Goal: Task Accomplishment & Management: Use online tool/utility

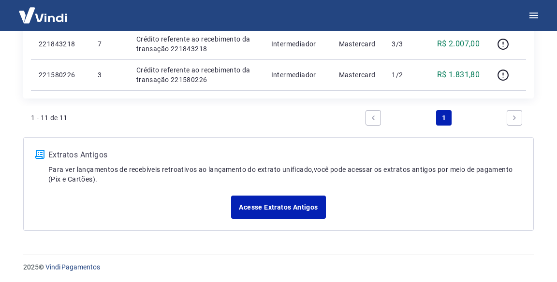
scroll to position [589, 0]
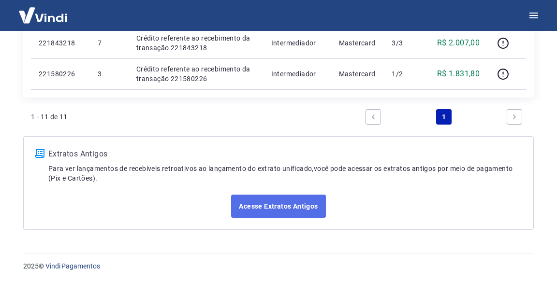
click at [297, 214] on link "Acesse Extratos Antigos" at bounding box center [278, 206] width 94 height 23
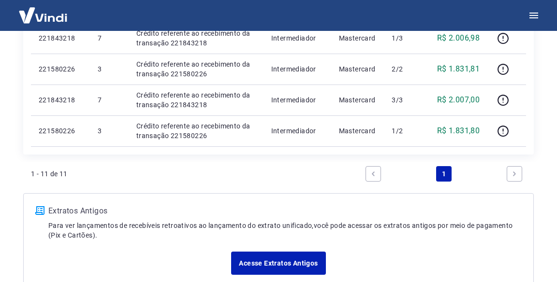
scroll to position [165, 0]
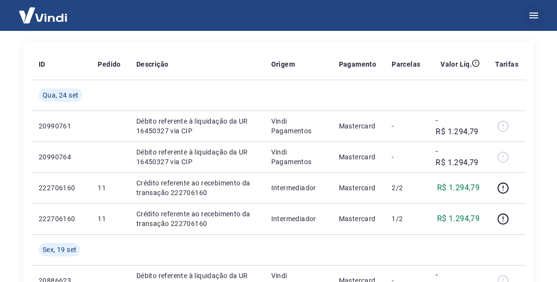
click at [533, 14] on icon "button" at bounding box center [534, 16] width 12 height 12
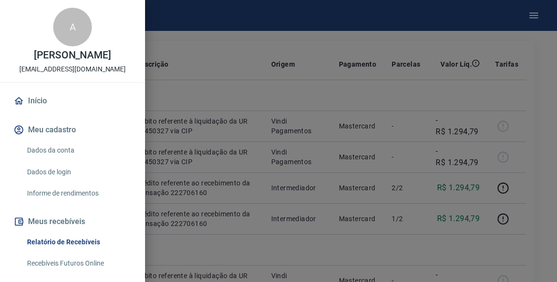
click at [285, 15] on div at bounding box center [278, 141] width 557 height 282
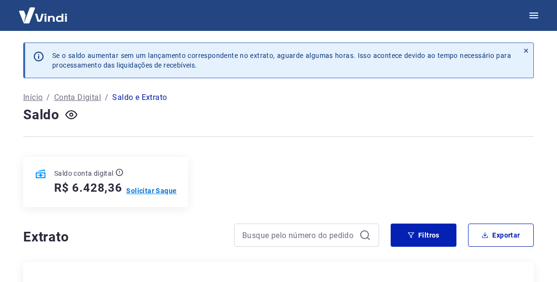
click at [156, 195] on p "Solicitar Saque" at bounding box center [151, 191] width 50 height 10
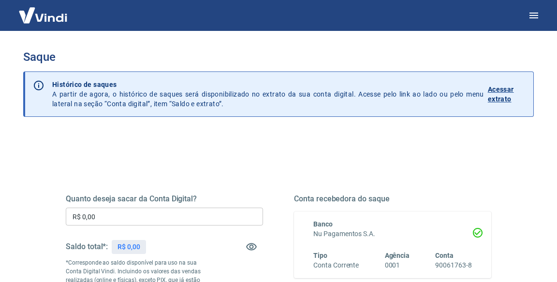
click at [139, 218] on input "R$ 0,00" at bounding box center [164, 217] width 197 height 18
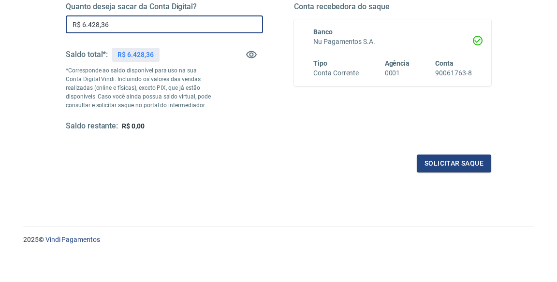
scroll to position [155, 0]
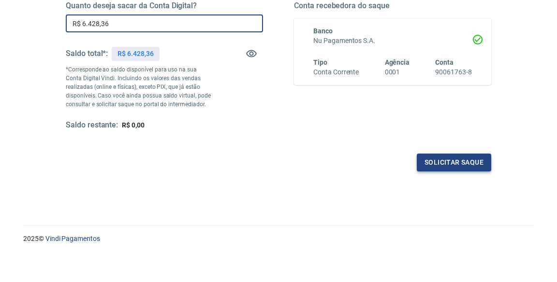
type input "R$ 6.428,36"
click at [440, 159] on div "Quanto deseja sacar da Conta Digital? R$ 6.428,36 ​ Saldo total*: R$ 6.428,36 *…" at bounding box center [279, 113] width 426 height 194
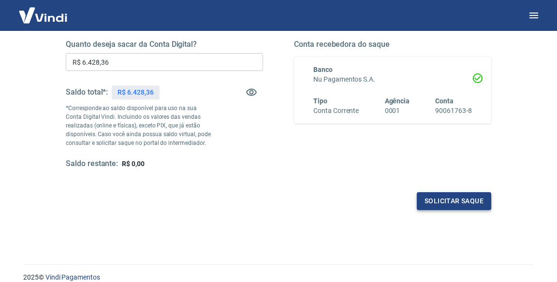
click at [462, 206] on button "Solicitar saque" at bounding box center [454, 202] width 74 height 18
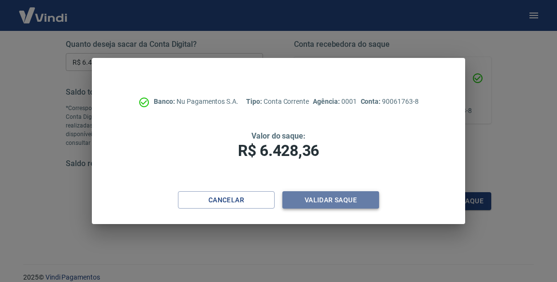
click at [336, 204] on button "Validar saque" at bounding box center [330, 201] width 97 height 18
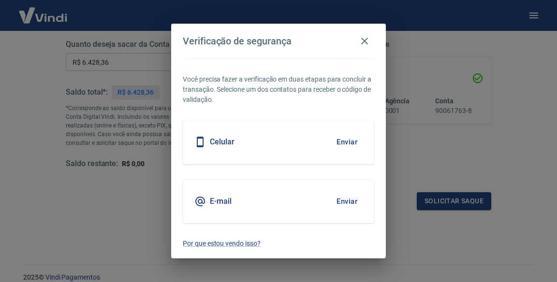
click at [207, 198] on div "E-mail" at bounding box center [212, 202] width 37 height 12
click at [346, 202] on button "Enviar" at bounding box center [346, 202] width 31 height 20
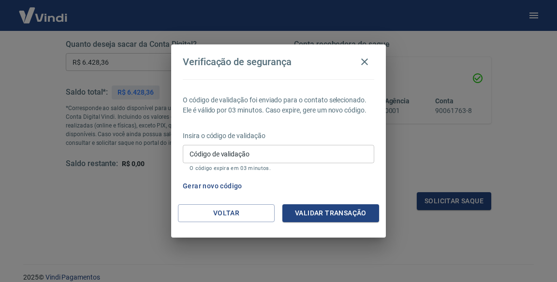
click at [250, 156] on input "Código de validação" at bounding box center [279, 154] width 192 height 18
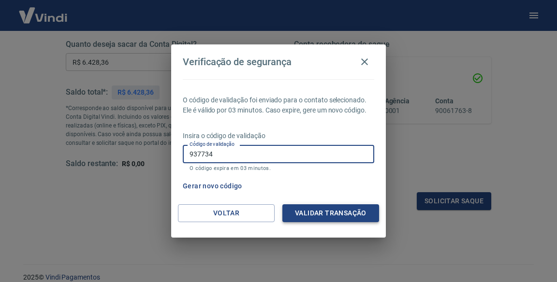
type input "937734"
click at [320, 211] on button "Validar transação" at bounding box center [330, 214] width 97 height 18
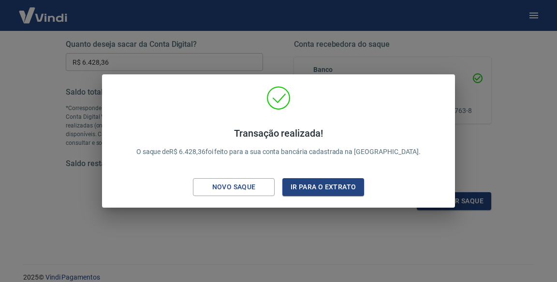
click at [338, 240] on div "Transação realizada! O saque de R$ 6.428,36 foi feito para a sua conta bancária…" at bounding box center [278, 141] width 557 height 282
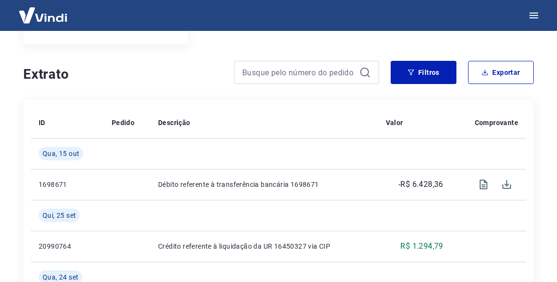
scroll to position [161, 0]
